Goal: Task Accomplishment & Management: Manage account settings

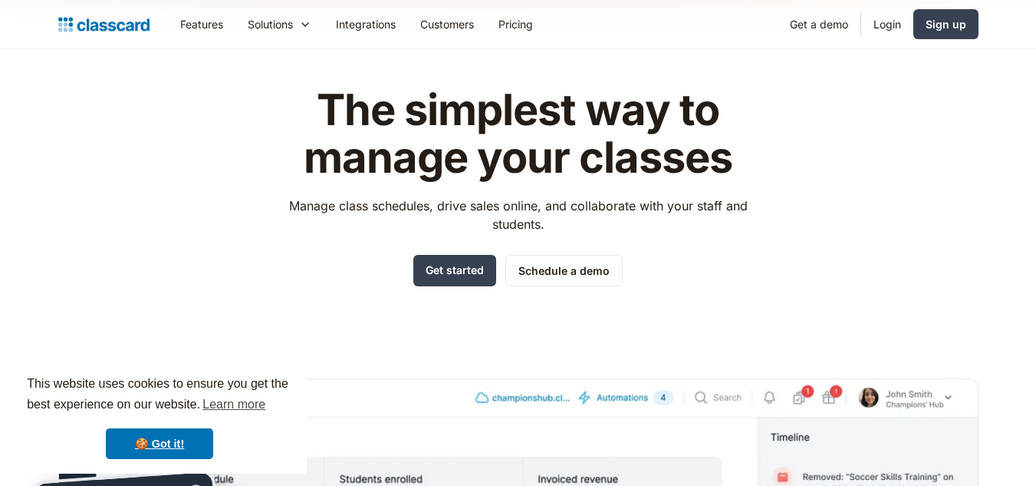
click at [876, 29] on link "Login" at bounding box center [887, 24] width 52 height 35
click at [880, 26] on link "Login" at bounding box center [887, 24] width 52 height 35
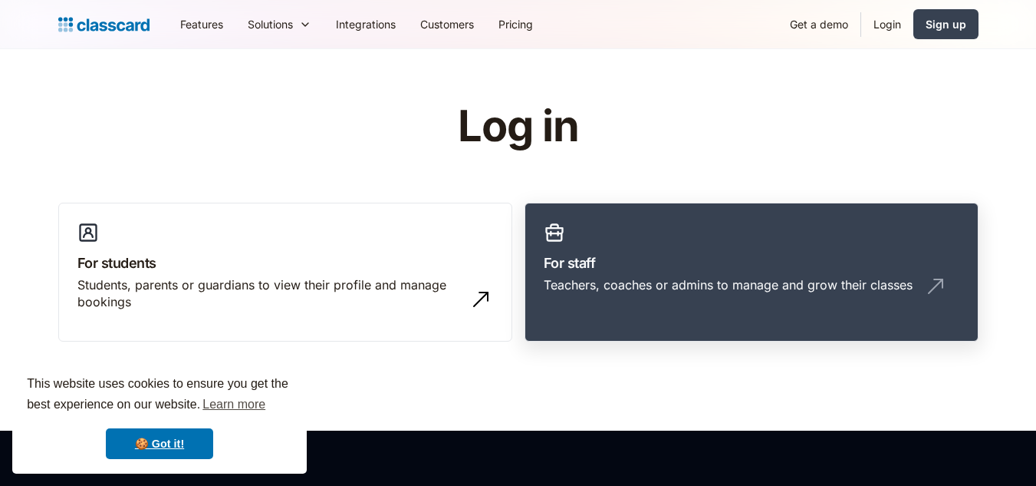
click at [690, 238] on link "For staff Teachers, coaches or admins to manage and grow their classes" at bounding box center [752, 272] width 454 height 140
